Goal: Task Accomplishment & Management: Manage account settings

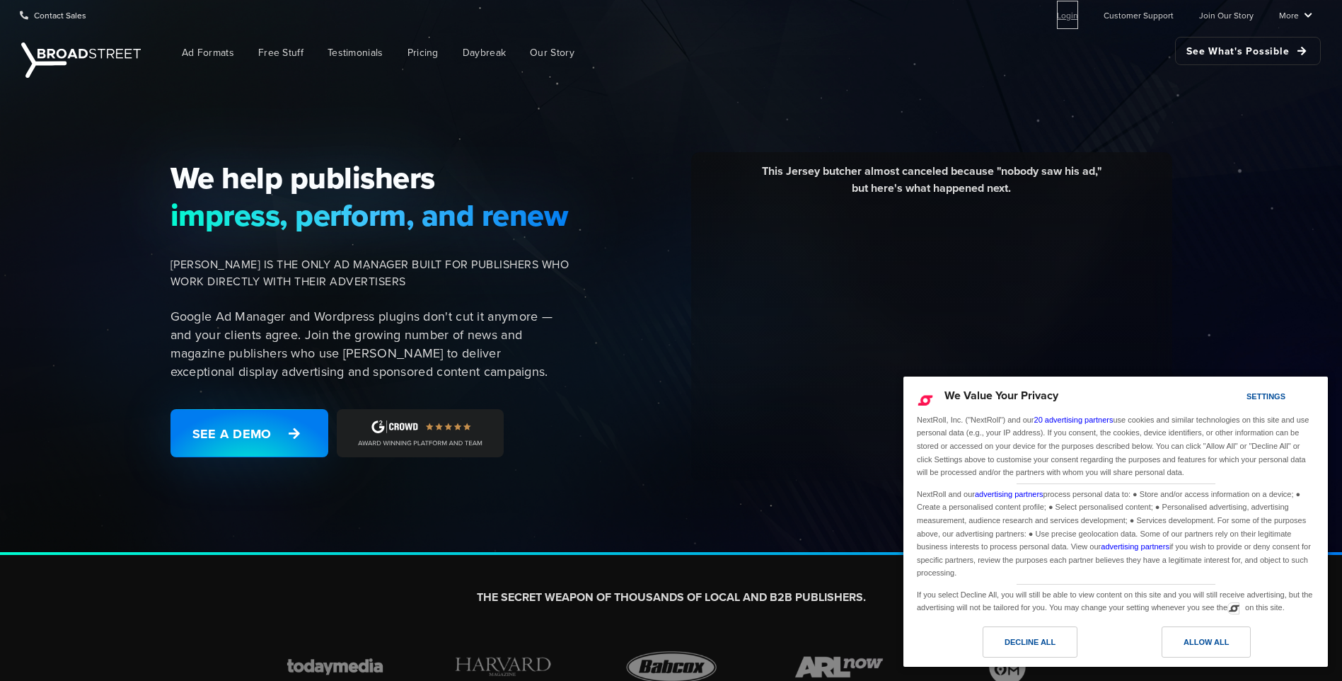
click at [1070, 8] on link "Login" at bounding box center [1067, 15] width 21 height 28
click at [1197, 630] on div "Allow All" at bounding box center [1206, 641] width 89 height 31
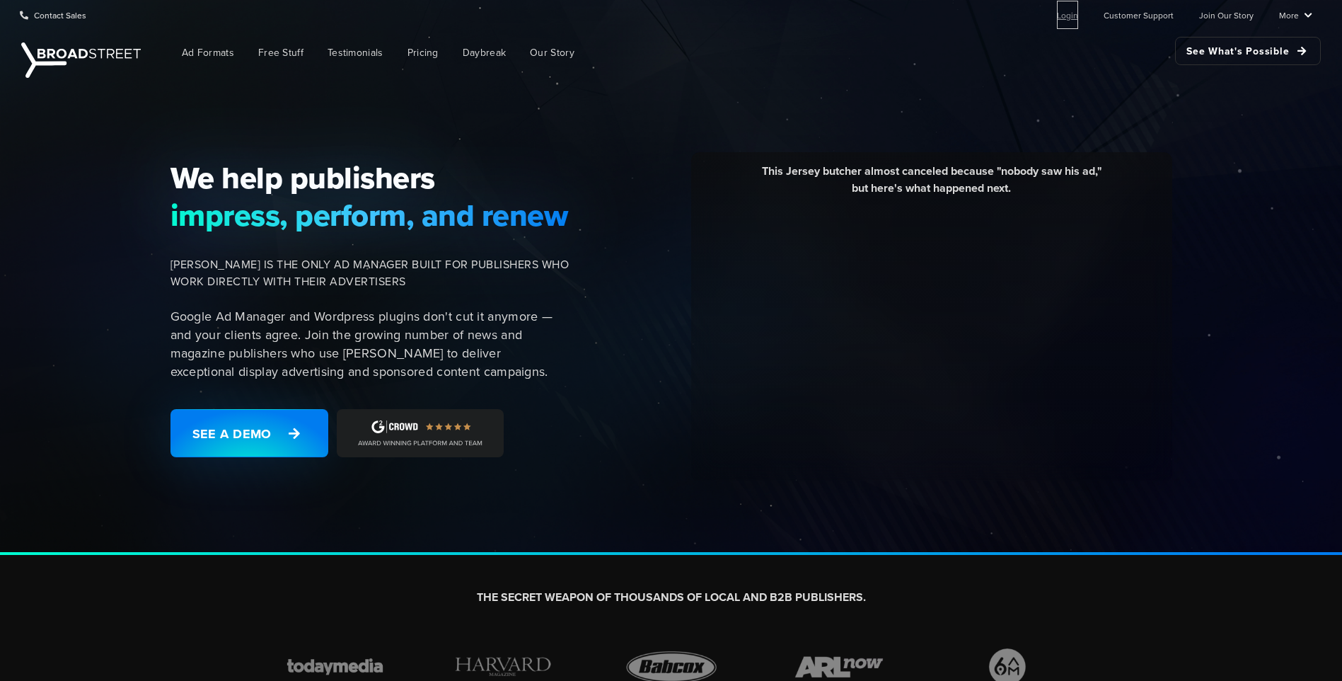
click at [1074, 16] on link "Login" at bounding box center [1067, 15] width 21 height 28
